Goal: Task Accomplishment & Management: Complete application form

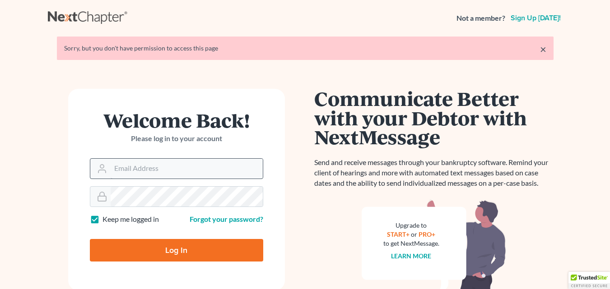
drag, startPoint x: 0, startPoint y: 0, endPoint x: 171, endPoint y: 173, distance: 243.1
click at [171, 173] on input "Email Address" at bounding box center [187, 169] width 152 height 20
type input "[PERSON_NAME][EMAIL_ADDRESS][DOMAIN_NAME]"
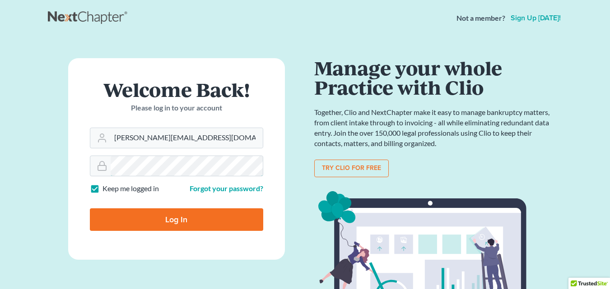
click at [90, 208] on input "Log In" at bounding box center [176, 219] width 173 height 23
type input "Thinking..."
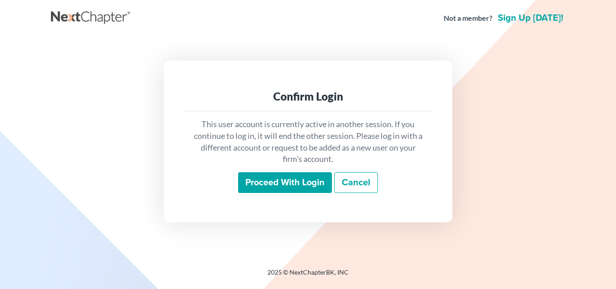
click at [303, 189] on input "Proceed with login" at bounding box center [285, 182] width 94 height 21
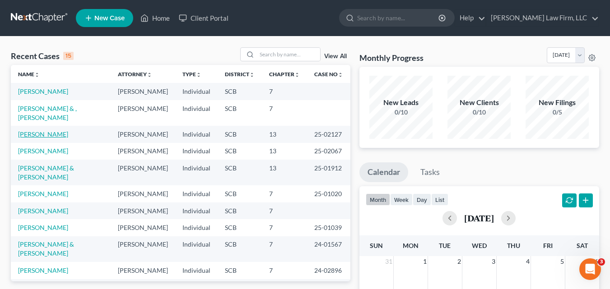
click at [47, 138] on link "[PERSON_NAME]" at bounding box center [43, 134] width 50 height 8
select select "6"
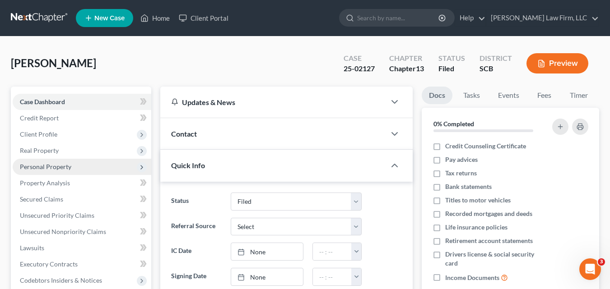
click at [65, 168] on span "Personal Property" at bounding box center [45, 167] width 51 height 8
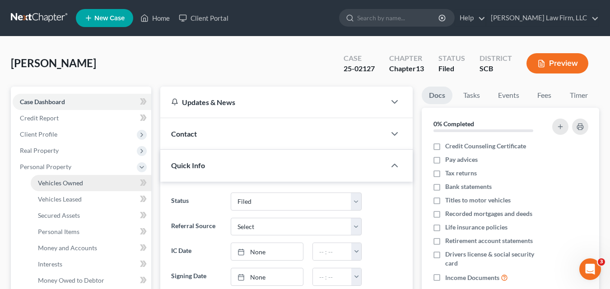
click at [65, 182] on span "Vehicles Owned" at bounding box center [60, 183] width 45 height 8
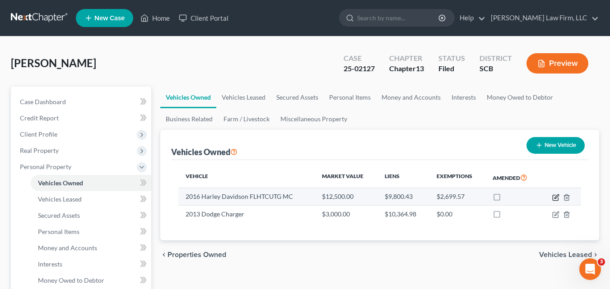
click at [554, 197] on icon "button" at bounding box center [555, 197] width 7 height 7
select select "0"
select select "10"
select select "0"
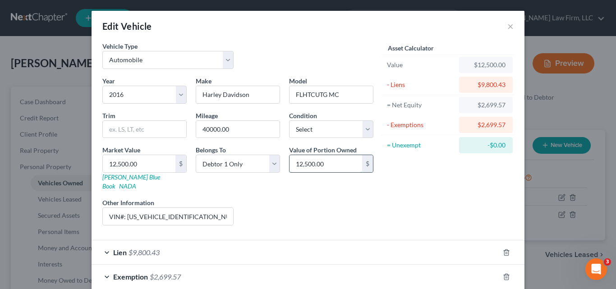
click at [328, 163] on input "12,500.00" at bounding box center [326, 163] width 73 height 17
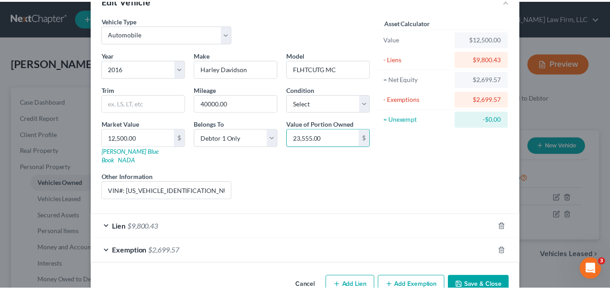
scroll to position [41, 0]
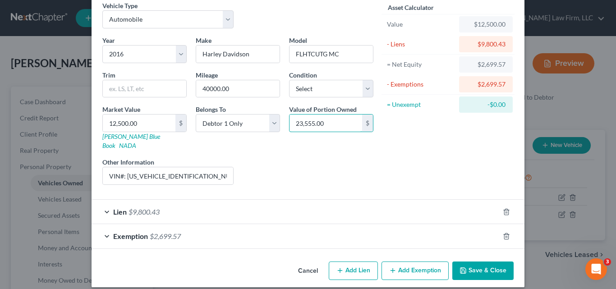
type input "23,555.00"
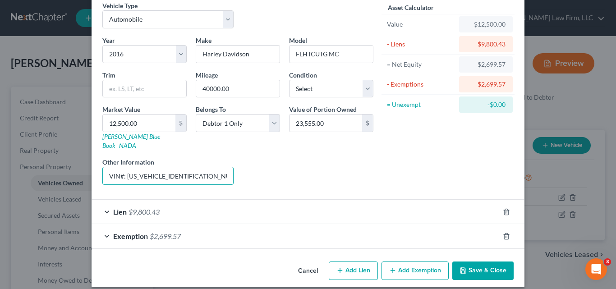
click at [479, 262] on button "Save & Close" at bounding box center [483, 271] width 61 height 19
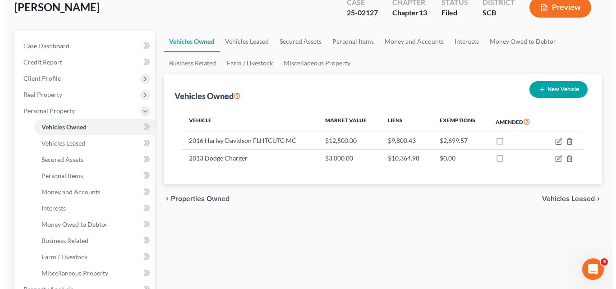
scroll to position [45, 0]
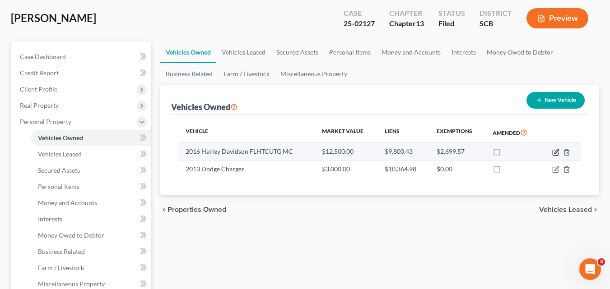
click at [555, 151] on icon "button" at bounding box center [556, 151] width 4 height 4
select select "0"
select select "10"
select select "0"
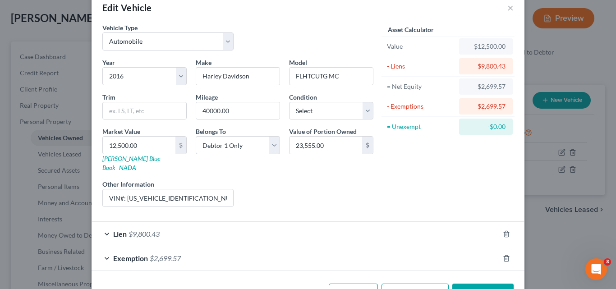
scroll to position [0, 0]
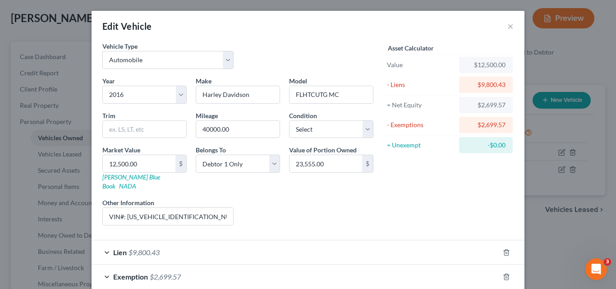
click at [428, 191] on div "Asset Calculator Value $12,500.00 - Liens $9,800.43 = Net Equity $2,699.57 - Ex…" at bounding box center [448, 137] width 140 height 191
click at [436, 214] on div "Asset Calculator Value $12,500.00 - Liens $9,800.43 = Net Equity $2,699.57 - Ex…" at bounding box center [448, 137] width 140 height 191
click at [158, 167] on input "12,500.00" at bounding box center [139, 163] width 73 height 17
paste input "23,555"
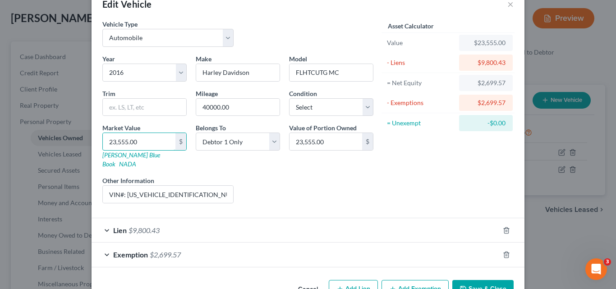
scroll to position [41, 0]
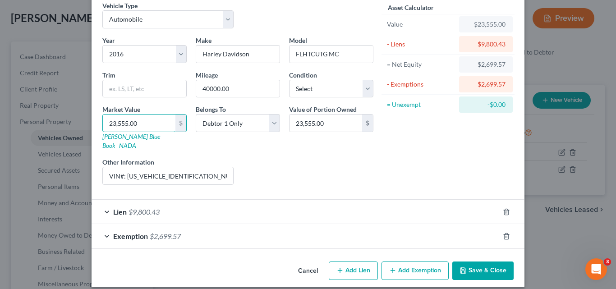
type input "23,555.00"
click at [134, 232] on span "Exemption" at bounding box center [130, 236] width 35 height 9
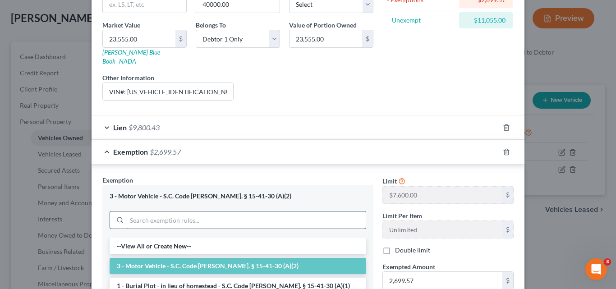
scroll to position [176, 0]
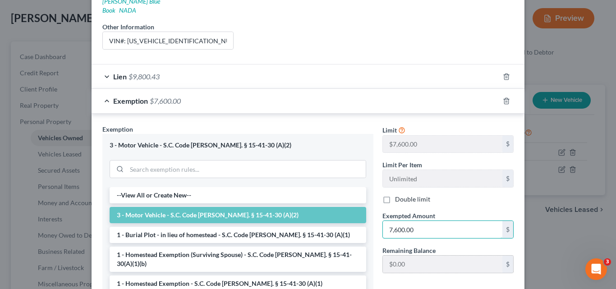
type input "7,600.00"
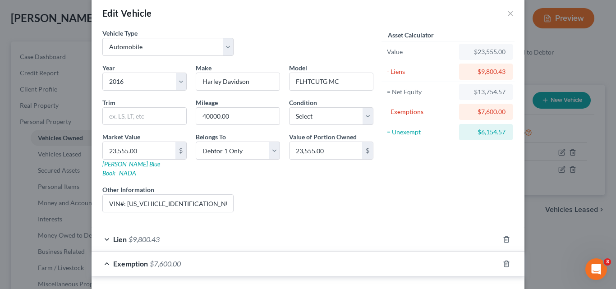
scroll to position [3, 0]
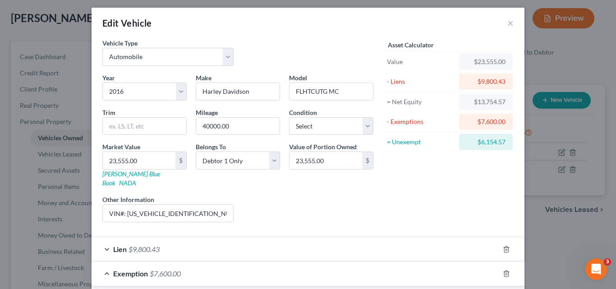
click at [378, 180] on div "Asset Calculator Value $23,555.00 - Liens $9,800.43 = Net Equity $13,754.57 - E…" at bounding box center [448, 133] width 140 height 191
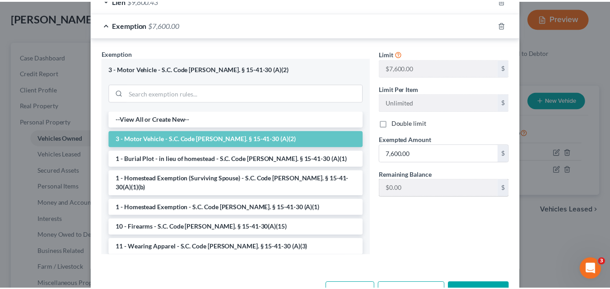
scroll to position [274, 0]
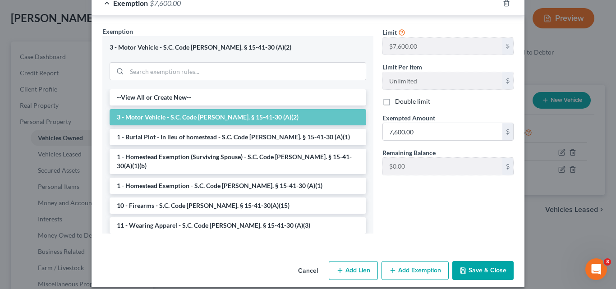
click at [485, 264] on button "Save & Close" at bounding box center [483, 270] width 61 height 19
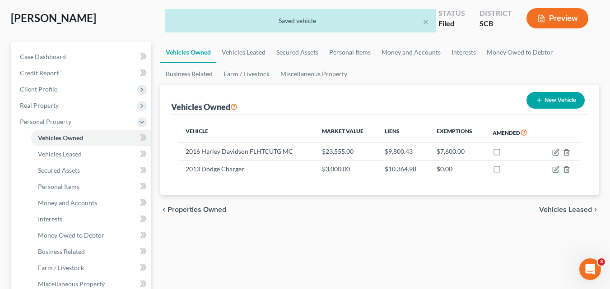
click at [563, 18] on div "× Saved vehicle" at bounding box center [300, 23] width 610 height 28
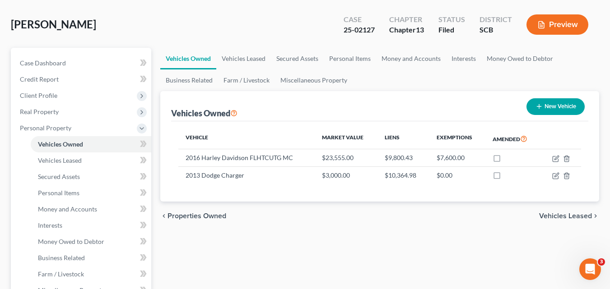
scroll to position [0, 0]
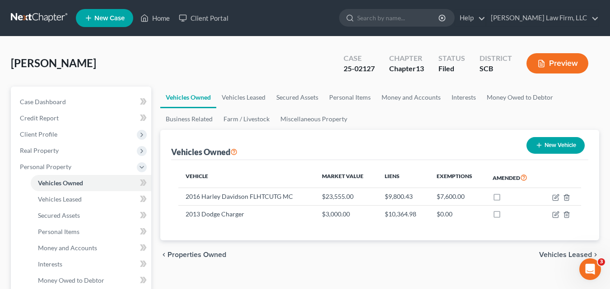
click at [558, 66] on button "Preview" at bounding box center [557, 63] width 62 height 20
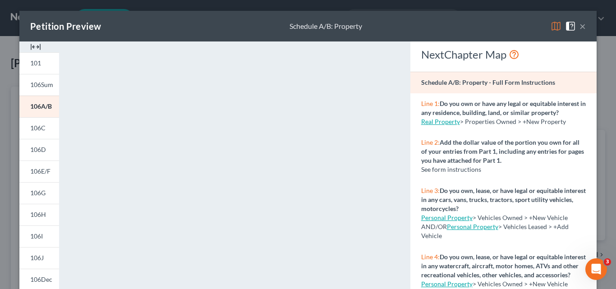
click at [554, 24] on img at bounding box center [556, 26] width 11 height 11
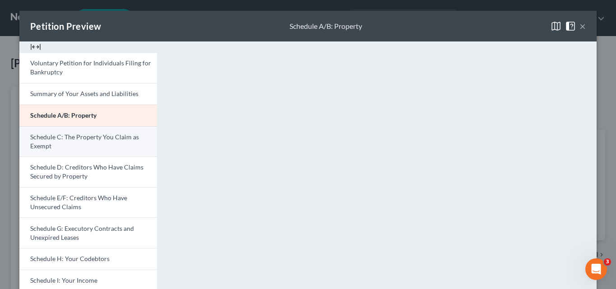
click at [93, 145] on link "Schedule C: The Property You Claim as Exempt" at bounding box center [88, 141] width 138 height 31
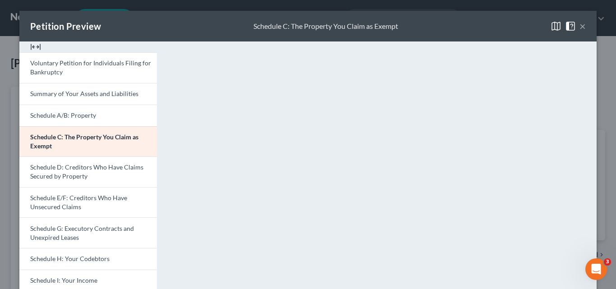
click at [582, 25] on button "×" at bounding box center [583, 26] width 6 height 11
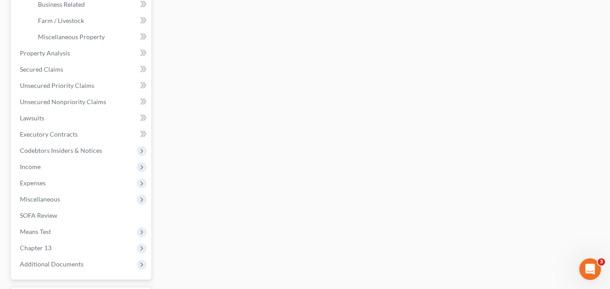
scroll to position [271, 0]
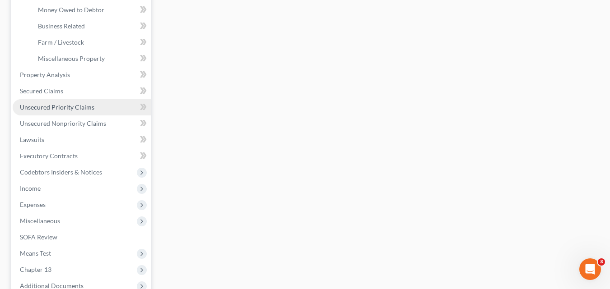
click at [73, 108] on span "Unsecured Priority Claims" at bounding box center [57, 107] width 74 height 8
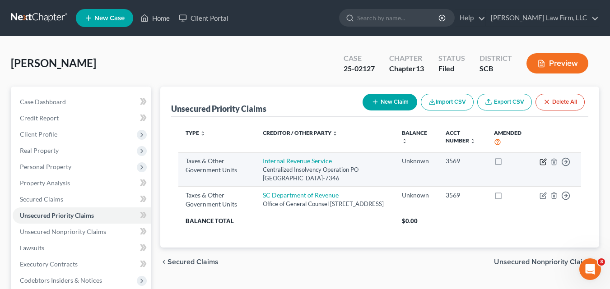
click at [541, 162] on icon "button" at bounding box center [542, 161] width 7 height 7
select select "0"
select select "39"
select select "0"
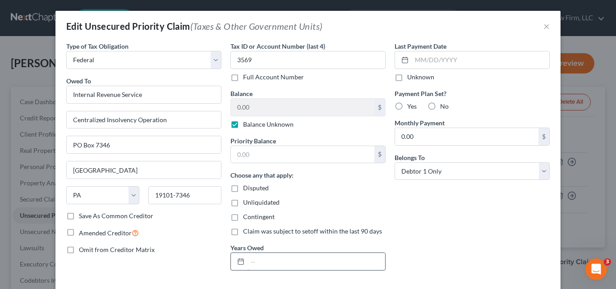
click at [248, 263] on input "text" at bounding box center [317, 261] width 138 height 17
type input "2019-2024"
click at [243, 125] on label "Balance Unknown" at bounding box center [268, 124] width 51 height 9
click at [247, 125] on input "Balance Unknown" at bounding box center [250, 123] width 6 height 6
checkbox input "false"
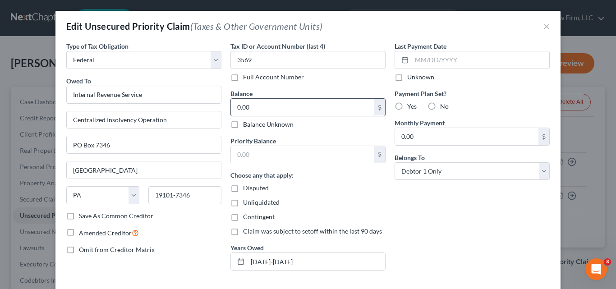
click at [251, 111] on input "0.00" at bounding box center [302, 107] width 143 height 17
type input "9,239.52"
type input "3,687.03"
click at [440, 106] on label "No" at bounding box center [444, 106] width 9 height 9
click at [444, 106] on input "No" at bounding box center [447, 105] width 6 height 6
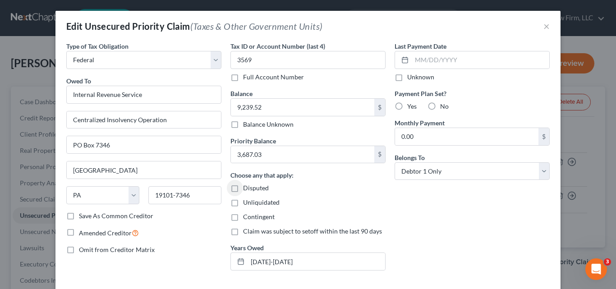
radio input "true"
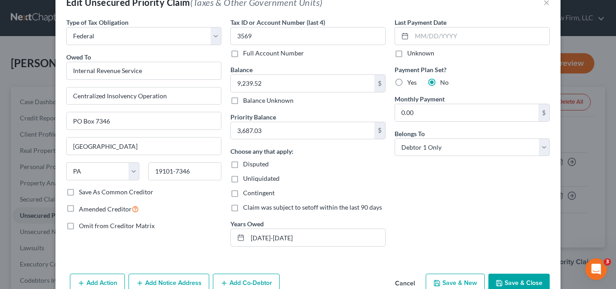
scroll to position [45, 0]
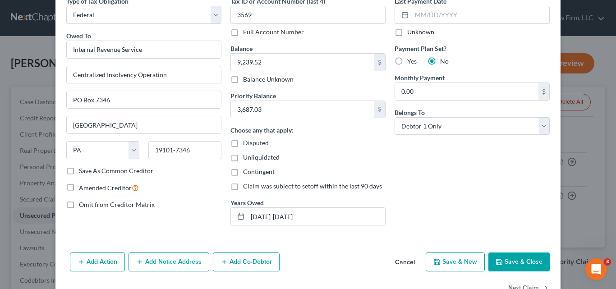
click at [500, 263] on icon "button" at bounding box center [499, 262] width 7 height 7
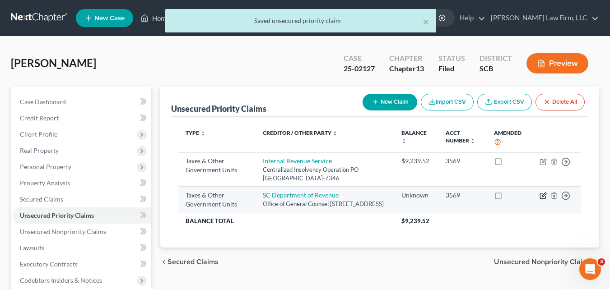
click at [542, 194] on icon "button" at bounding box center [542, 195] width 7 height 7
select select "2"
select select "42"
select select "0"
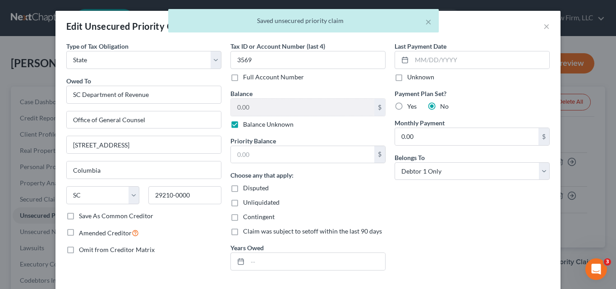
click at [243, 125] on label "Balance Unknown" at bounding box center [268, 124] width 51 height 9
click at [247, 125] on input "Balance Unknown" at bounding box center [250, 123] width 6 height 6
checkbox input "false"
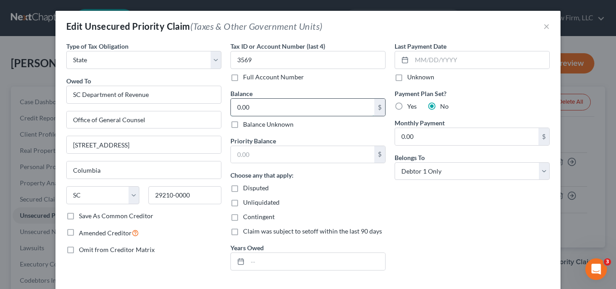
click at [248, 107] on input "0.00" at bounding box center [302, 107] width 143 height 17
type input "6"
type input "3,632.00"
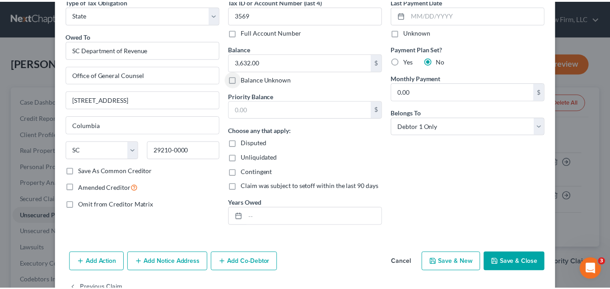
scroll to position [71, 0]
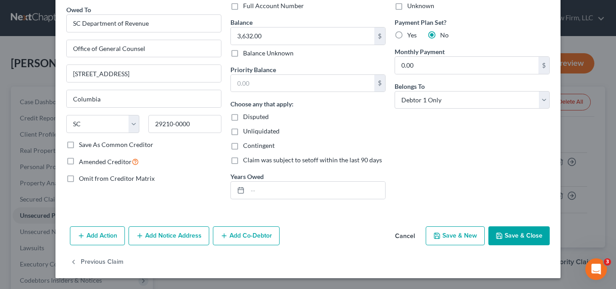
click at [512, 233] on button "Save & Close" at bounding box center [519, 235] width 61 height 19
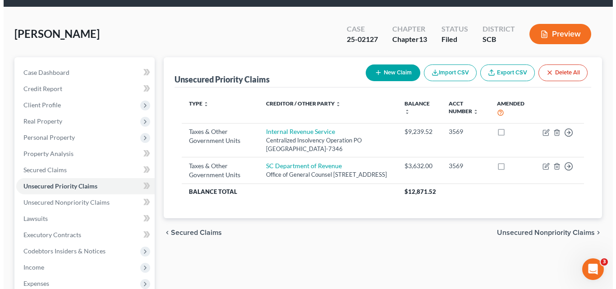
scroll to position [45, 0]
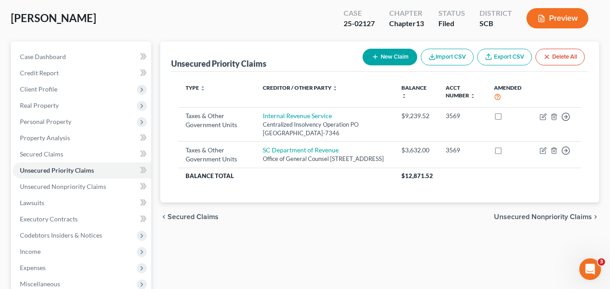
click at [391, 59] on button "New Claim" at bounding box center [389, 57] width 55 height 17
select select "0"
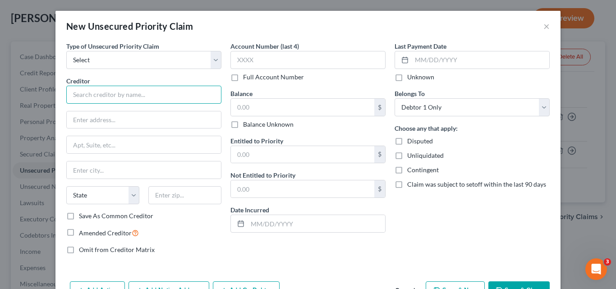
click at [121, 92] on input "text" at bounding box center [143, 95] width 155 height 18
type input "SCDSS Child Support Services Division"
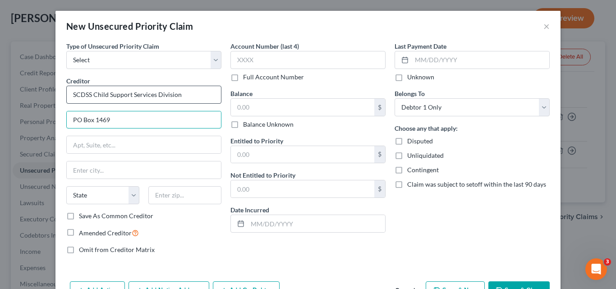
type input "PO Box 1469"
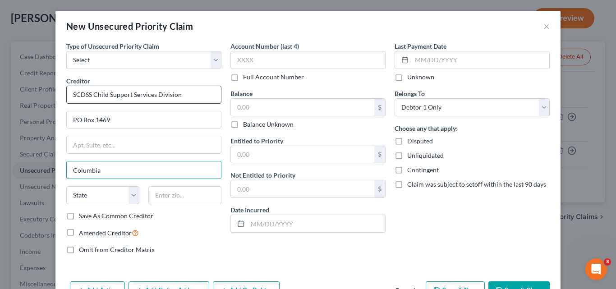
type input "Columbia"
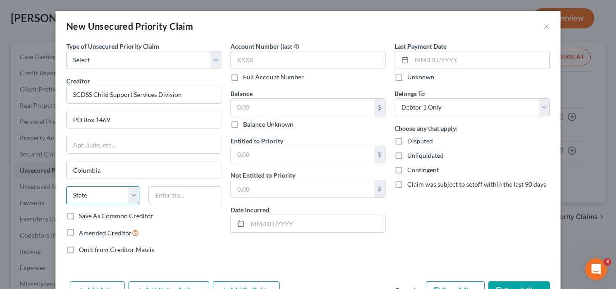
click at [83, 194] on select "State AL AK AR AZ CA CO CT DE DC FL GA GU HI ID IL IN IA KS KY LA ME MD MA MI M…" at bounding box center [102, 195] width 73 height 18
select select "42"
click at [66, 186] on select "State AL AK AR AZ CA CO CT DE DC FL GA GU HI ID IL IN IA KS KY LA ME MD MA MI M…" at bounding box center [102, 195] width 73 height 18
click at [190, 193] on input "text" at bounding box center [184, 195] width 73 height 18
type input "29202-1469"
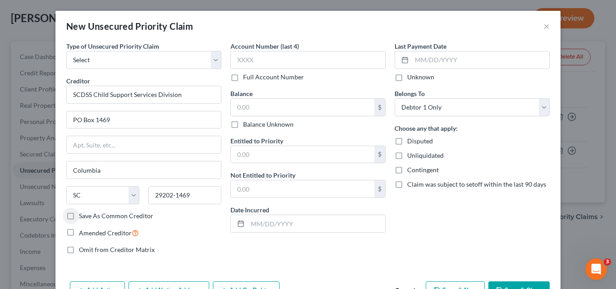
click at [79, 216] on label "Save As Common Creditor" at bounding box center [116, 216] width 74 height 9
click at [83, 216] on input "Save As Common Creditor" at bounding box center [86, 215] width 6 height 6
checkbox input "true"
click at [289, 63] on input "text" at bounding box center [308, 60] width 155 height 18
type input "0848"
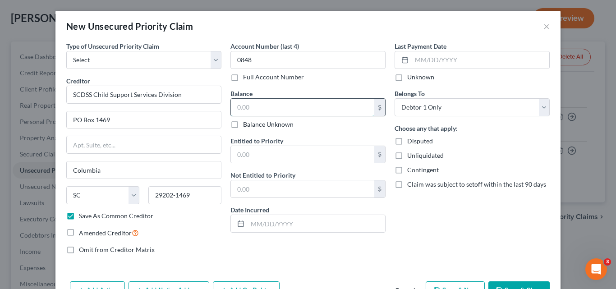
click at [259, 105] on input "text" at bounding box center [302, 107] width 143 height 17
type input "15,390.13"
click at [231, 153] on input "text" at bounding box center [302, 154] width 143 height 17
type input "15,390.13"
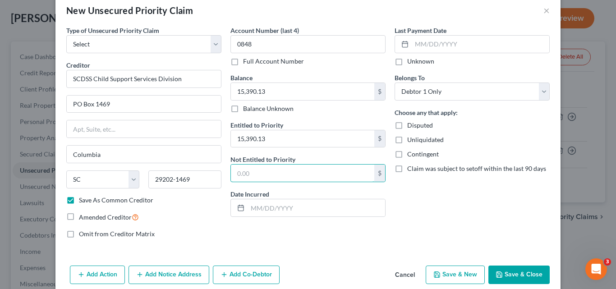
scroll to position [29, 0]
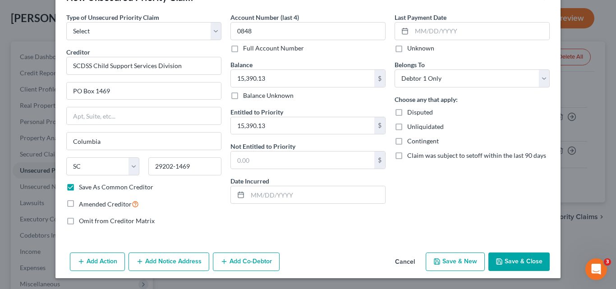
click at [530, 257] on button "Save & Close" at bounding box center [519, 262] width 61 height 19
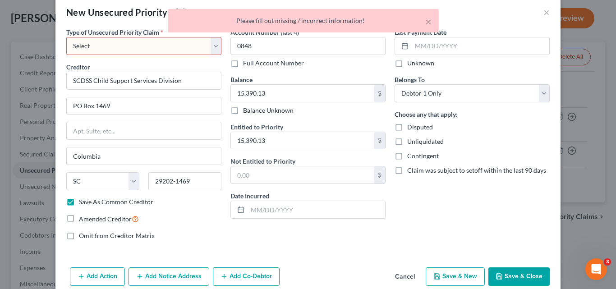
scroll to position [0, 0]
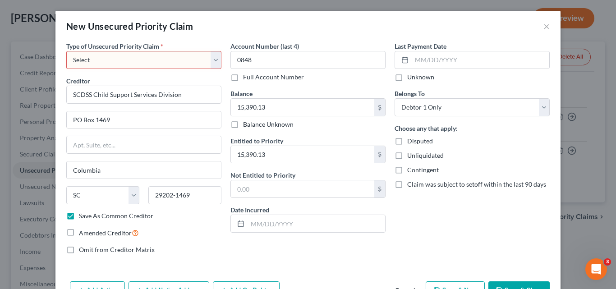
click at [211, 62] on select "Select Taxes & Other Government Units Domestic Support Obligations Extensions o…" at bounding box center [143, 60] width 155 height 18
select select "1"
click at [66, 51] on select "Select Taxes & Other Government Units Domestic Support Obligations Extensions o…" at bounding box center [143, 60] width 155 height 18
select select "42"
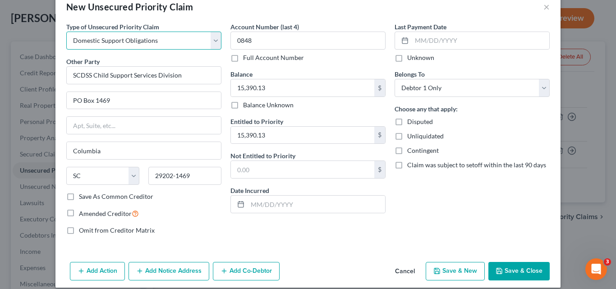
scroll to position [29, 0]
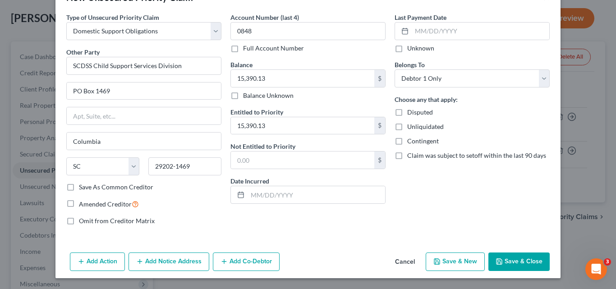
click at [499, 261] on icon "button" at bounding box center [499, 261] width 7 height 7
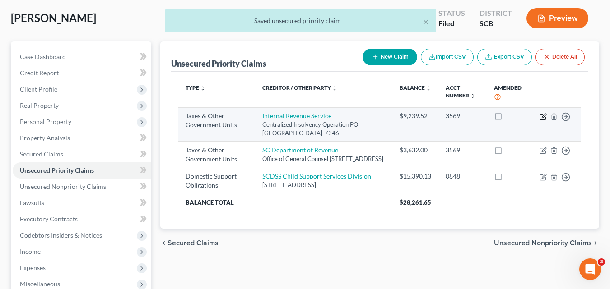
click at [545, 116] on icon "button" at bounding box center [543, 116] width 4 height 4
select select "0"
select select "39"
select select "0"
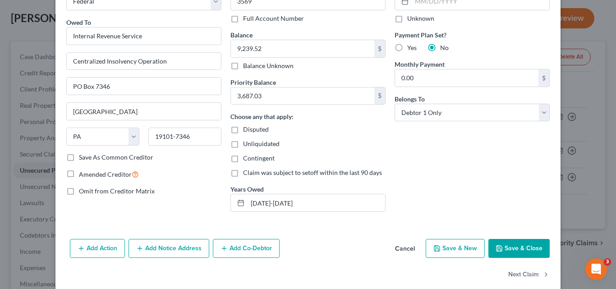
scroll to position [71, 0]
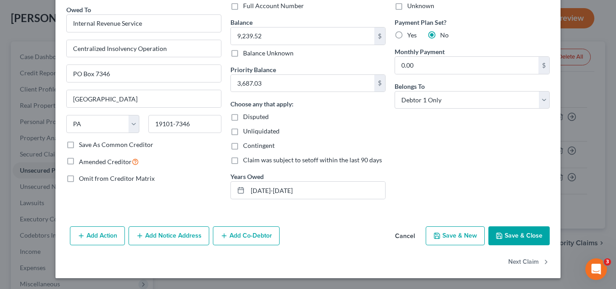
click at [518, 238] on button "Save & Close" at bounding box center [519, 235] width 61 height 19
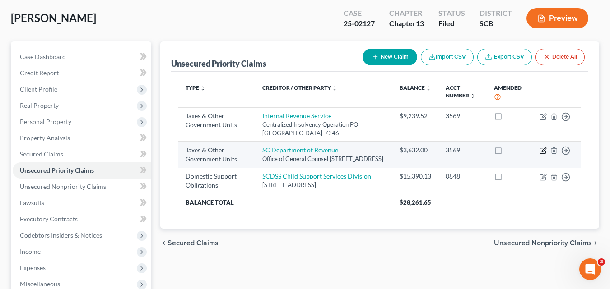
click at [543, 149] on icon "button" at bounding box center [542, 150] width 7 height 7
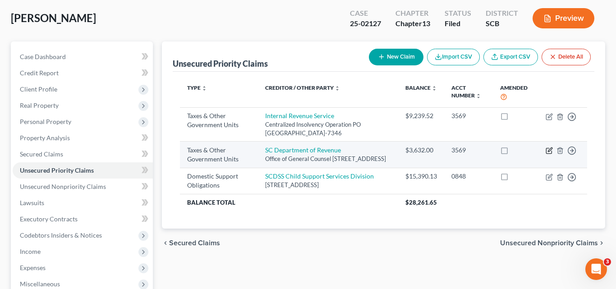
select select "2"
select select "42"
select select "0"
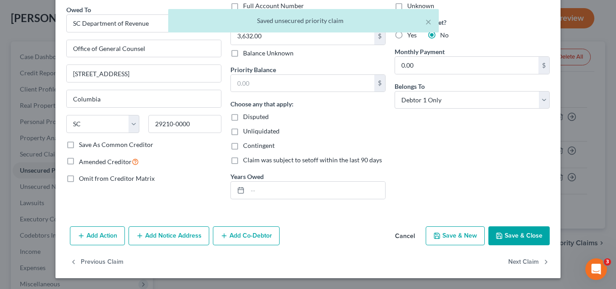
click at [527, 238] on button "Save & Close" at bounding box center [519, 235] width 61 height 19
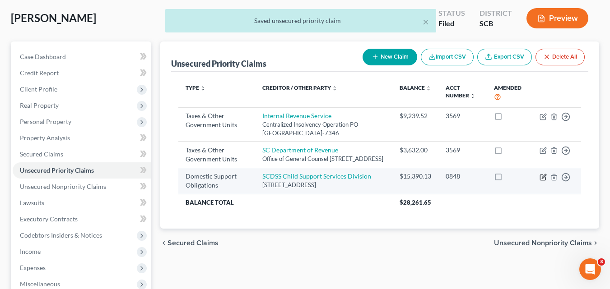
click at [543, 181] on icon "button" at bounding box center [542, 177] width 7 height 7
select select "42"
select select "0"
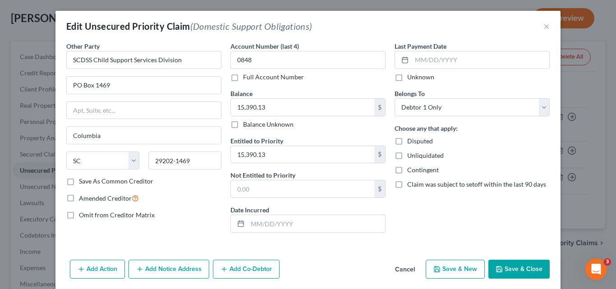
click at [509, 269] on button "Save & Close" at bounding box center [519, 269] width 61 height 19
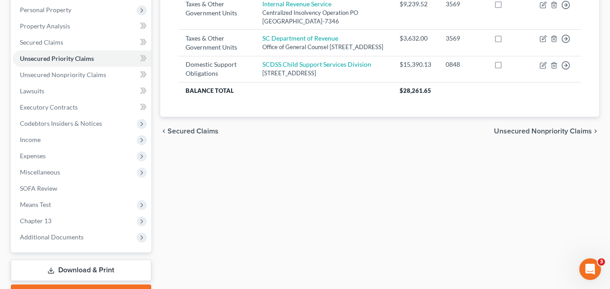
scroll to position [180, 0]
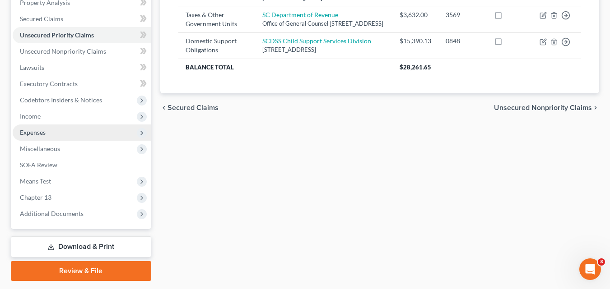
click at [26, 132] on span "Expenses" at bounding box center [33, 133] width 26 height 8
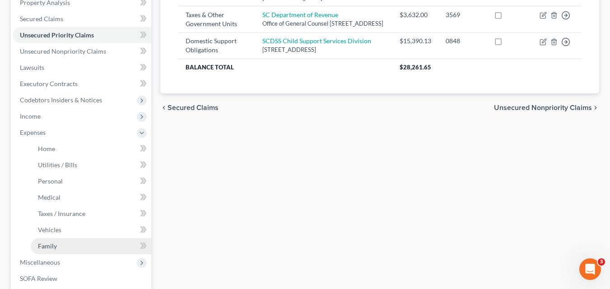
click at [87, 247] on link "Family" at bounding box center [91, 246] width 120 height 16
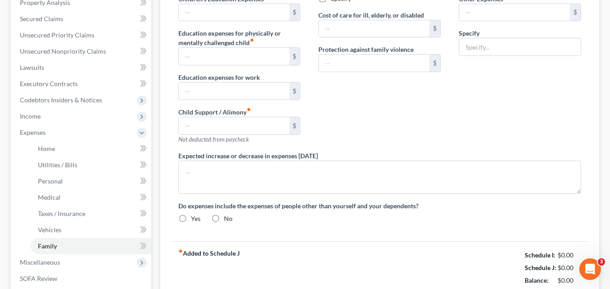
type input "0.00"
type input "210.00"
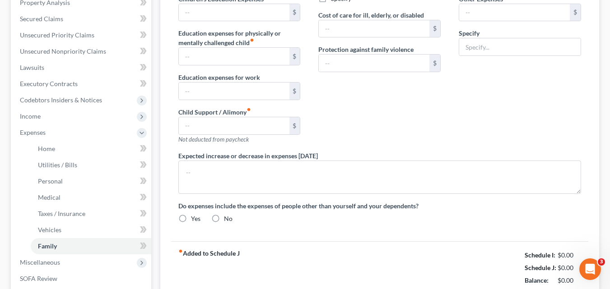
type input "0.00"
type input "50.00"
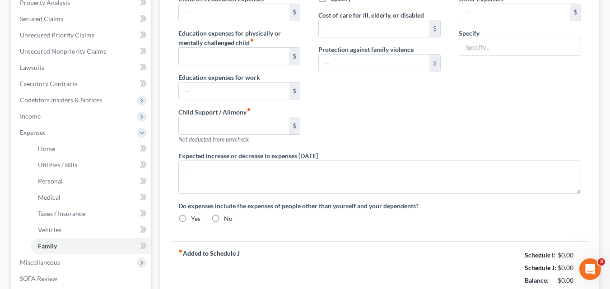
type input "Miscellaneous"
radio input "true"
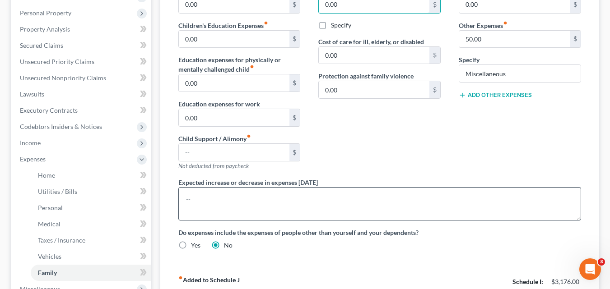
scroll to position [140, 0]
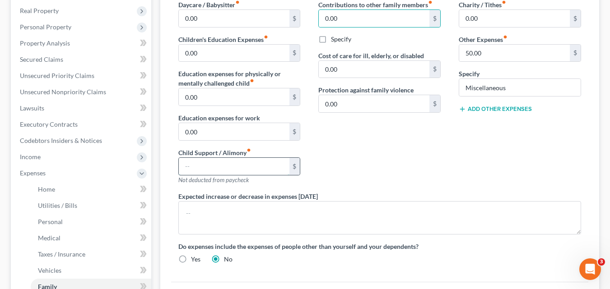
click at [223, 171] on input "text" at bounding box center [234, 166] width 111 height 17
type input "210.00"
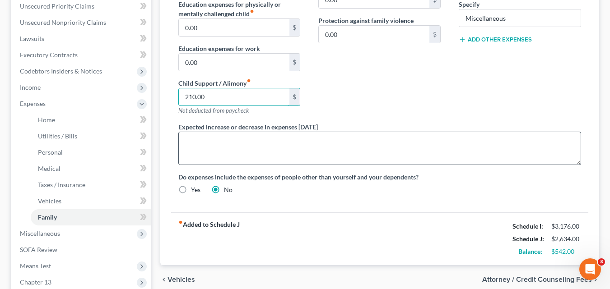
scroll to position [275, 0]
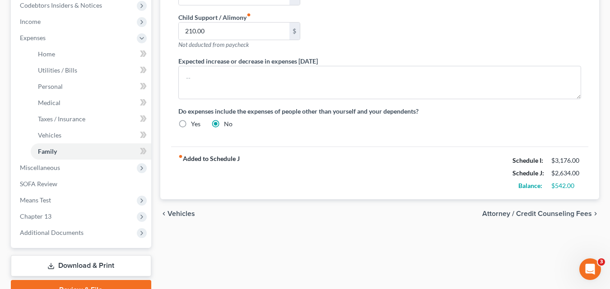
click at [520, 213] on span "Attorney / Credit Counseling Fees" at bounding box center [537, 213] width 110 height 7
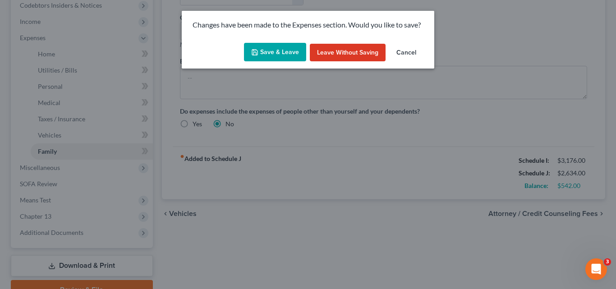
click at [286, 55] on button "Save & Leave" at bounding box center [275, 52] width 62 height 19
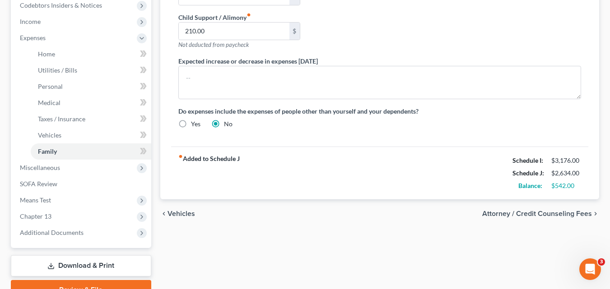
select select "0"
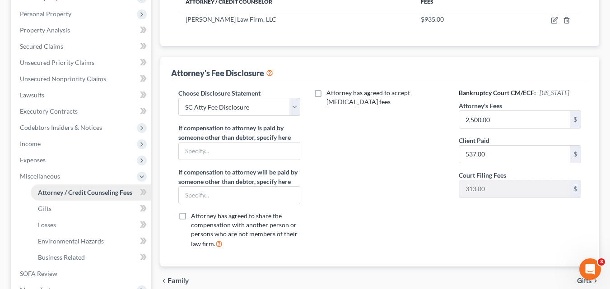
scroll to position [152, 0]
click at [49, 161] on span "Expenses" at bounding box center [82, 160] width 139 height 16
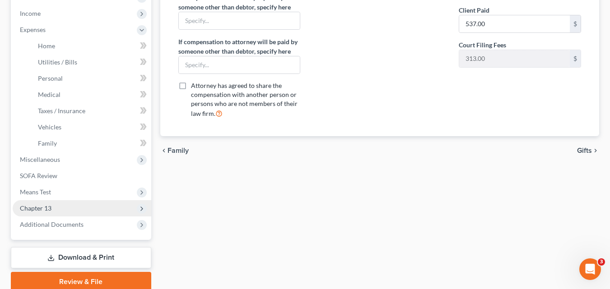
scroll to position [288, 0]
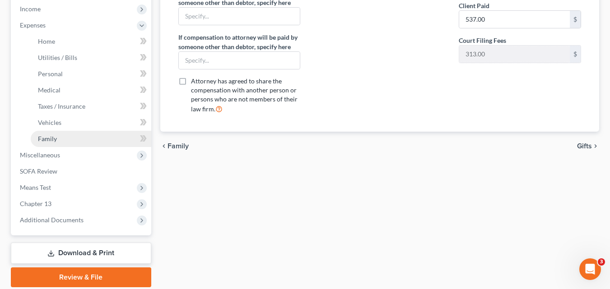
click at [52, 139] on span "Family" at bounding box center [47, 139] width 19 height 8
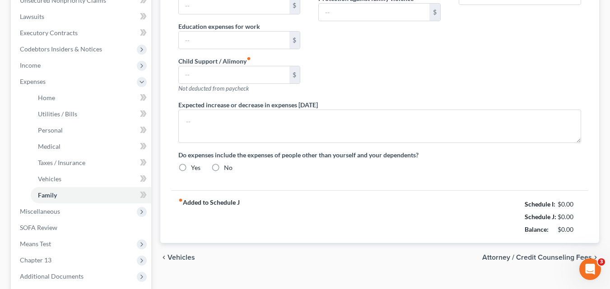
type input "0.00"
type input "210.00"
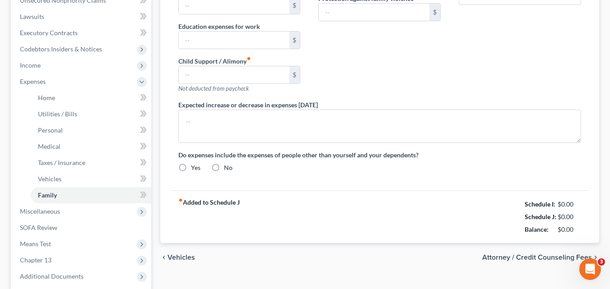
type input "0.00"
type input "50.00"
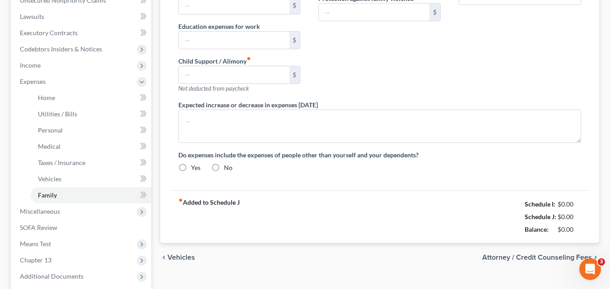
type input "Miscellaneous"
radio input "true"
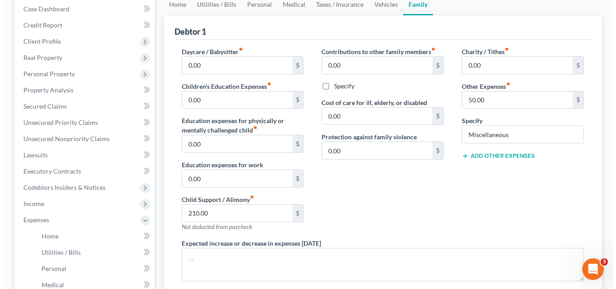
scroll to position [45, 0]
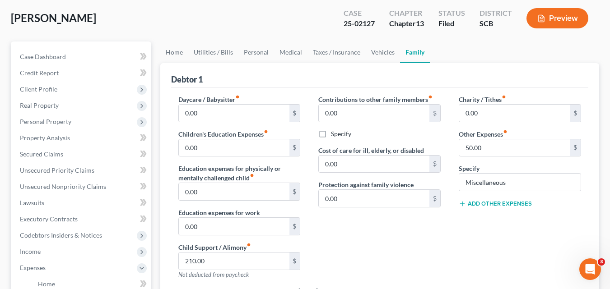
click at [554, 20] on button "Preview" at bounding box center [557, 18] width 62 height 20
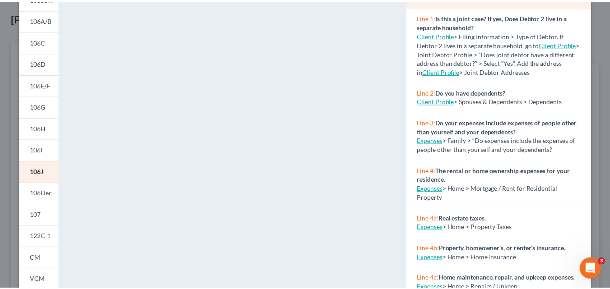
scroll to position [0, 0]
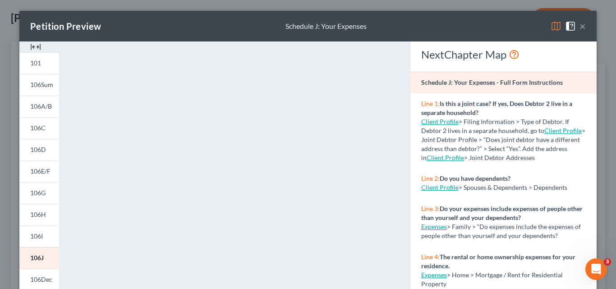
drag, startPoint x: 578, startPoint y: 26, endPoint x: 572, endPoint y: 28, distance: 7.0
click at [580, 26] on button "×" at bounding box center [583, 26] width 6 height 11
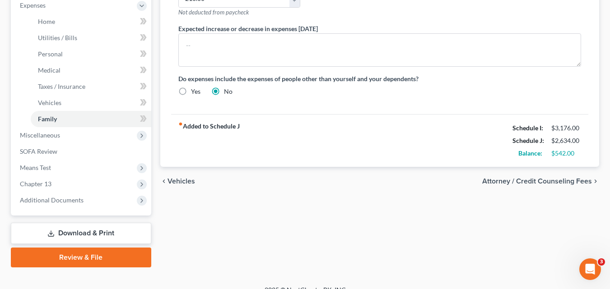
scroll to position [316, 0]
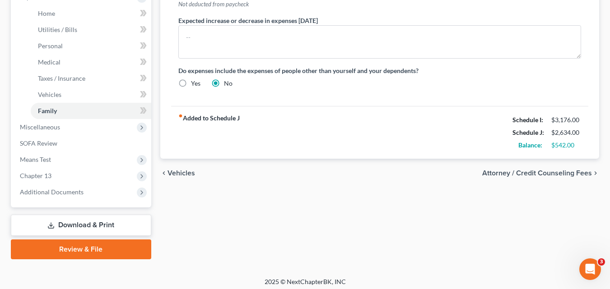
click at [103, 226] on link "Download & Print" at bounding box center [81, 225] width 140 height 21
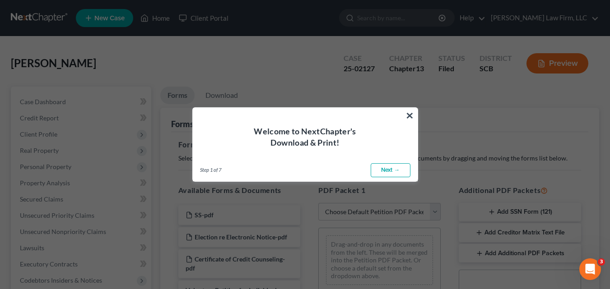
click at [391, 169] on link "Next →" at bounding box center [390, 170] width 40 height 14
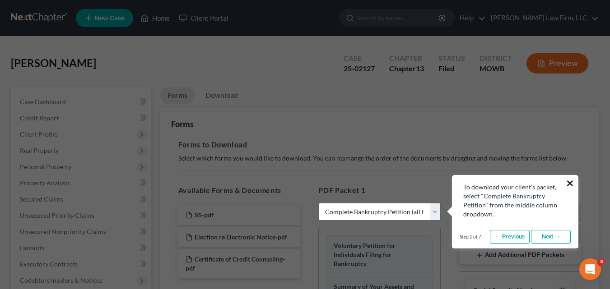
click at [568, 181] on button "×" at bounding box center [569, 183] width 9 height 14
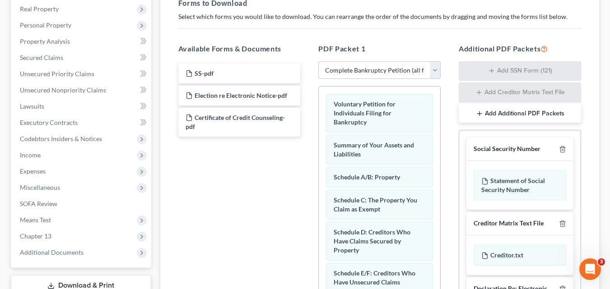
scroll to position [135, 0]
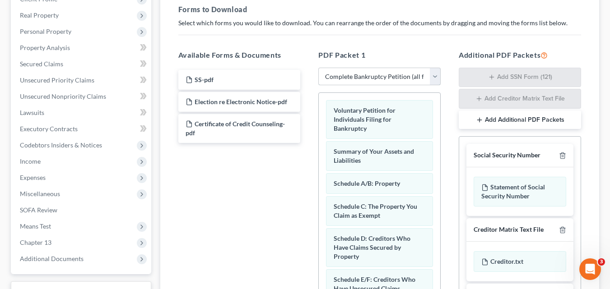
click at [437, 75] on select "Choose Default Petition PDF Packet Complete Bankruptcy Petition (all forms and …" at bounding box center [379, 77] width 122 height 18
select select "2"
click at [318, 68] on select "Choose Default Petition PDF Packet Complete Bankruptcy Petition (all forms and …" at bounding box center [379, 77] width 122 height 18
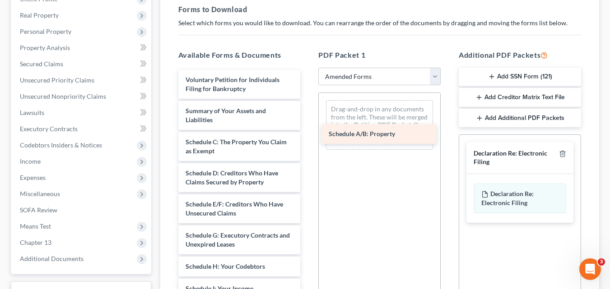
drag, startPoint x: 245, startPoint y: 137, endPoint x: 388, endPoint y: 129, distance: 143.3
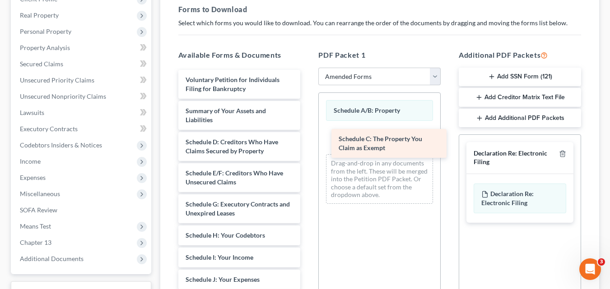
drag, startPoint x: 232, startPoint y: 151, endPoint x: 385, endPoint y: 148, distance: 153.0
click at [308, 148] on div "Schedule C: The Property You Claim as Exempt Voluntary Petition for Individuals…" at bounding box center [239, 280] width 137 height 420
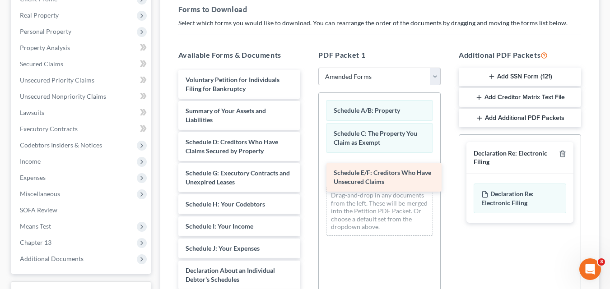
drag, startPoint x: 240, startPoint y: 180, endPoint x: 388, endPoint y: 179, distance: 148.0
click at [308, 179] on div "Schedule E/F: Creditors Who Have Unsecured Claims Voluntary Petition for Indivi…" at bounding box center [239, 264] width 137 height 388
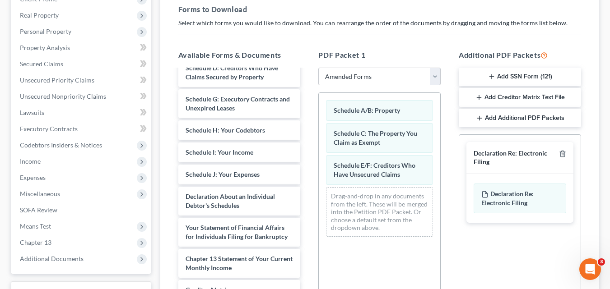
scroll to position [90, 0]
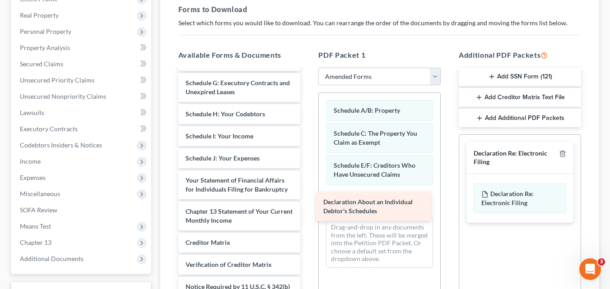
drag, startPoint x: 238, startPoint y: 183, endPoint x: 376, endPoint y: 204, distance: 139.3
click at [308, 204] on div "Declaration About an Individual Debtor's Schedules Voluntary Petition for Indiv…" at bounding box center [239, 158] width 137 height 357
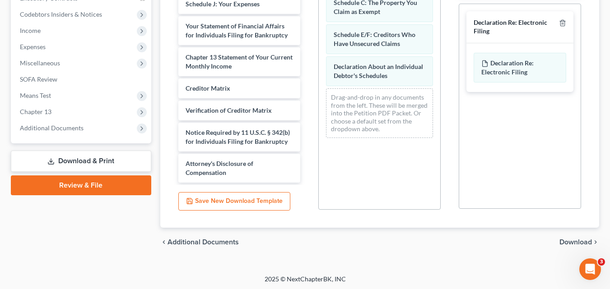
scroll to position [268, 0]
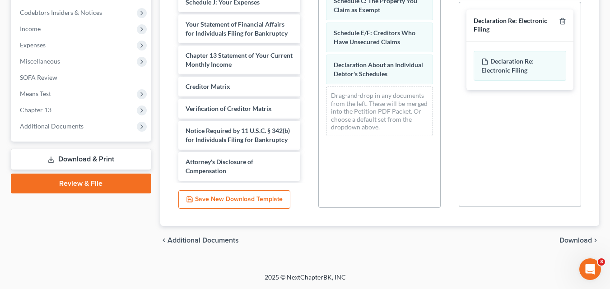
click at [569, 240] on span "Download" at bounding box center [575, 240] width 32 height 7
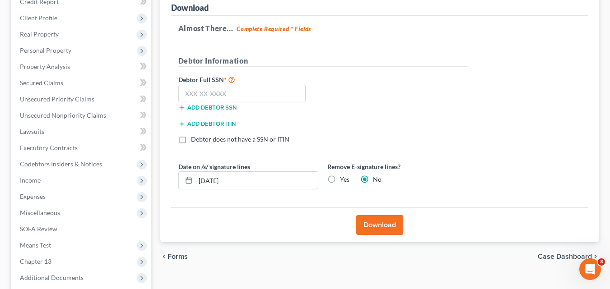
scroll to position [71, 0]
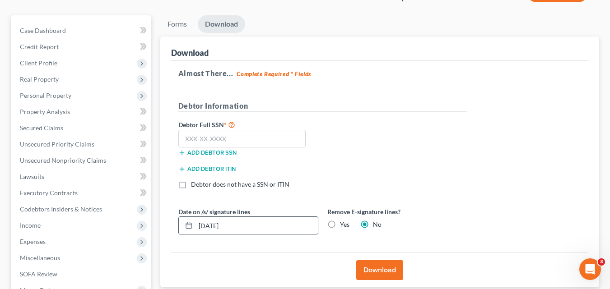
click at [188, 228] on icon at bounding box center [188, 225] width 7 height 7
click at [188, 225] on line at bounding box center [188, 225] width 5 height 0
click at [208, 224] on input "09/09/2025" at bounding box center [256, 225] width 122 height 17
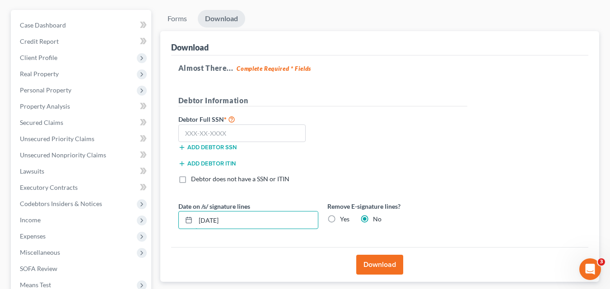
scroll to position [90, 0]
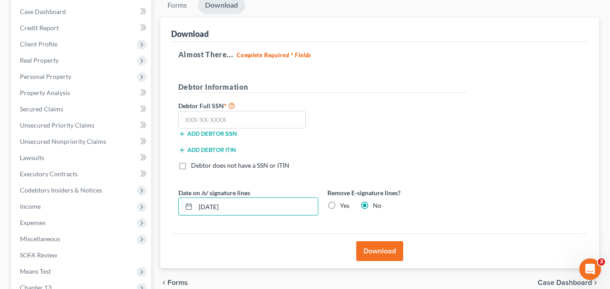
type input "09/10/2025"
click at [381, 252] on button "Download" at bounding box center [379, 251] width 47 height 20
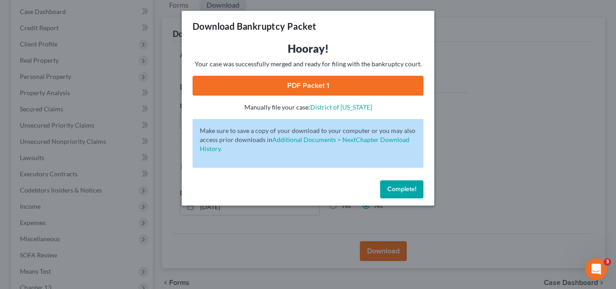
click at [337, 86] on link "PDF Packet 1" at bounding box center [308, 86] width 231 height 20
click at [412, 191] on span "Complete!" at bounding box center [402, 189] width 29 height 8
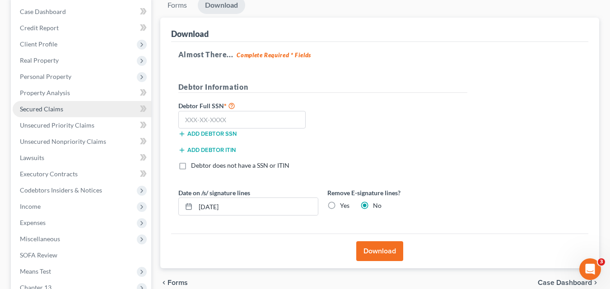
click at [62, 110] on span "Secured Claims" at bounding box center [41, 109] width 43 height 8
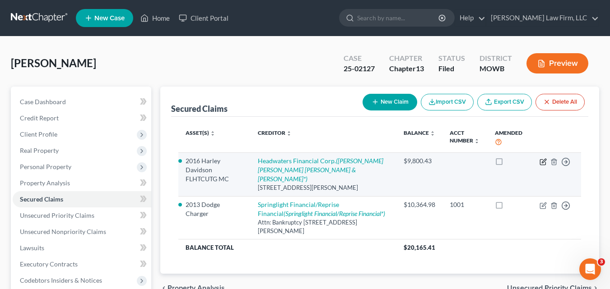
click at [541, 162] on icon "button" at bounding box center [542, 161] width 7 height 7
select select "10"
select select "2"
select select "0"
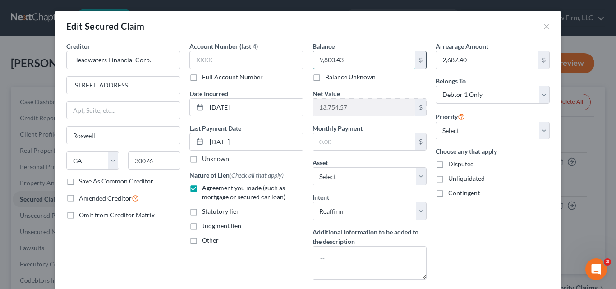
click at [352, 62] on input "9,800.43" at bounding box center [364, 59] width 102 height 17
type input "10,779.67"
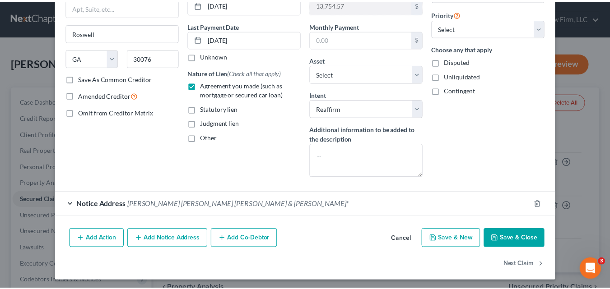
scroll to position [105, 0]
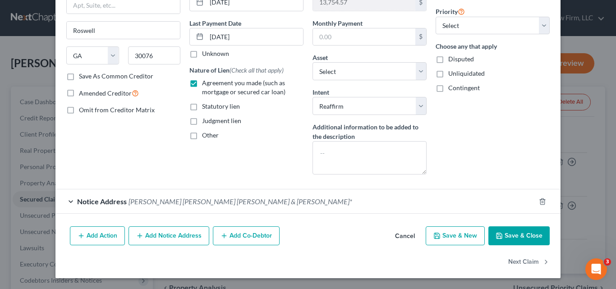
click at [521, 235] on button "Save & Close" at bounding box center [519, 235] width 61 height 19
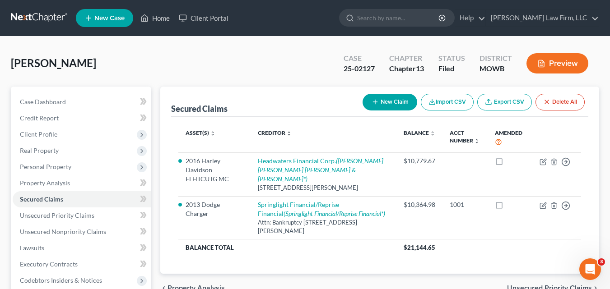
click at [312, 75] on div "Dewitt, Patrick Upgraded Case 25-02127 Chapter Chapter 13 Status Filed District…" at bounding box center [305, 66] width 588 height 39
